Goal: Task Accomplishment & Management: Complete application form

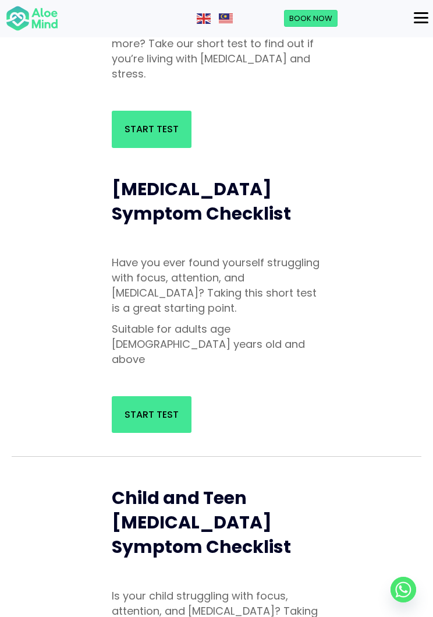
scroll to position [236, 0]
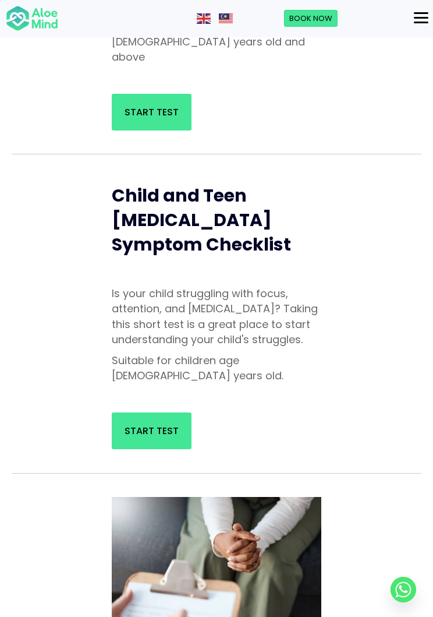
click at [158, 412] on link "Start Test" at bounding box center [152, 430] width 80 height 37
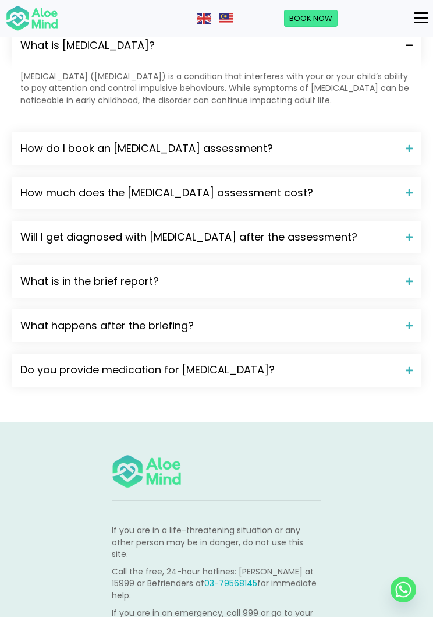
scroll to position [1957, 0]
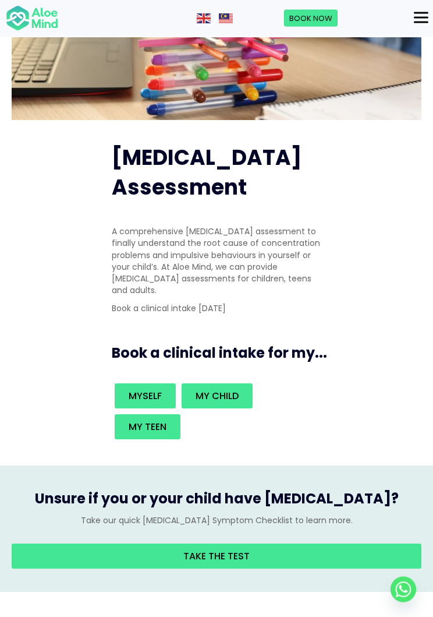
scroll to position [202, 0]
click at [304, 543] on link "Take the test" at bounding box center [217, 555] width 410 height 25
